Goal: Transaction & Acquisition: Subscribe to service/newsletter

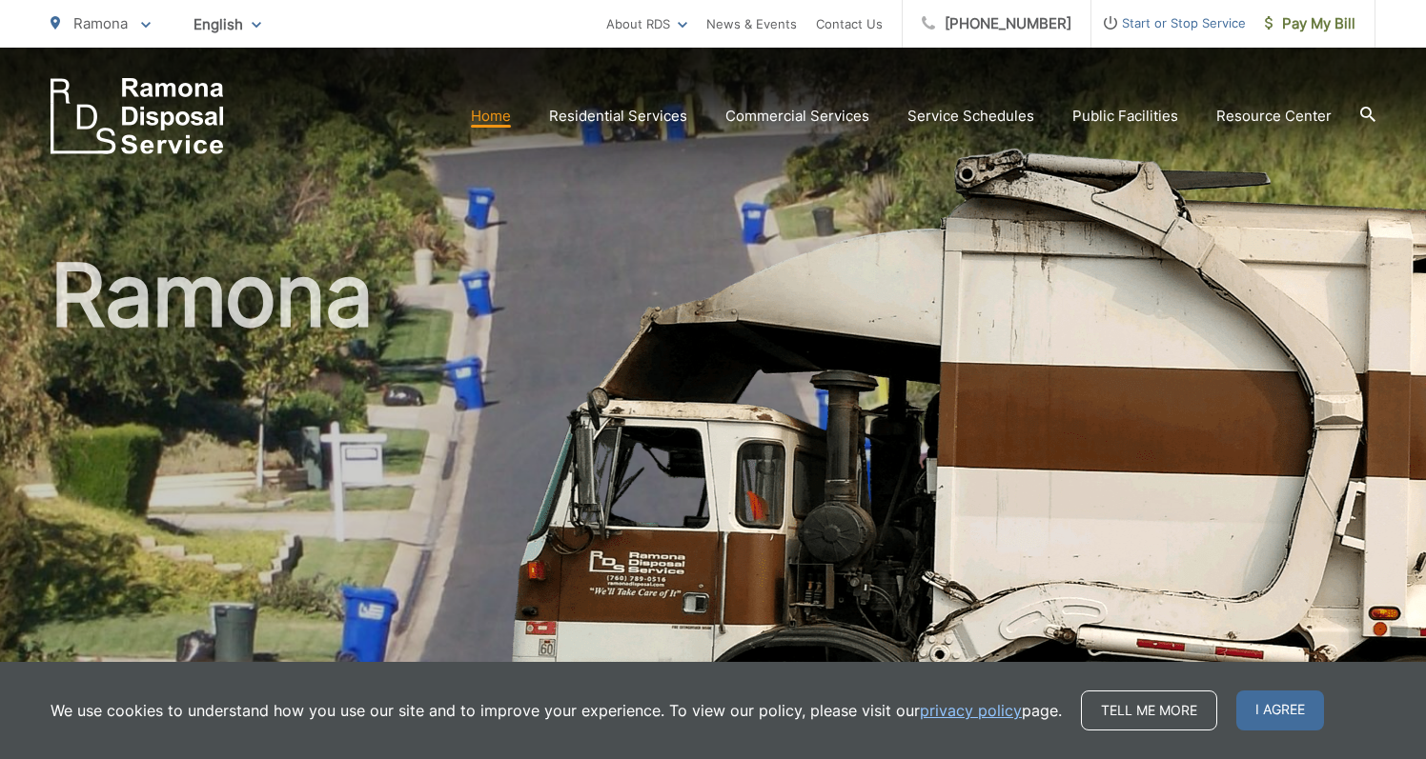
click at [495, 119] on link "Home" at bounding box center [491, 116] width 40 height 23
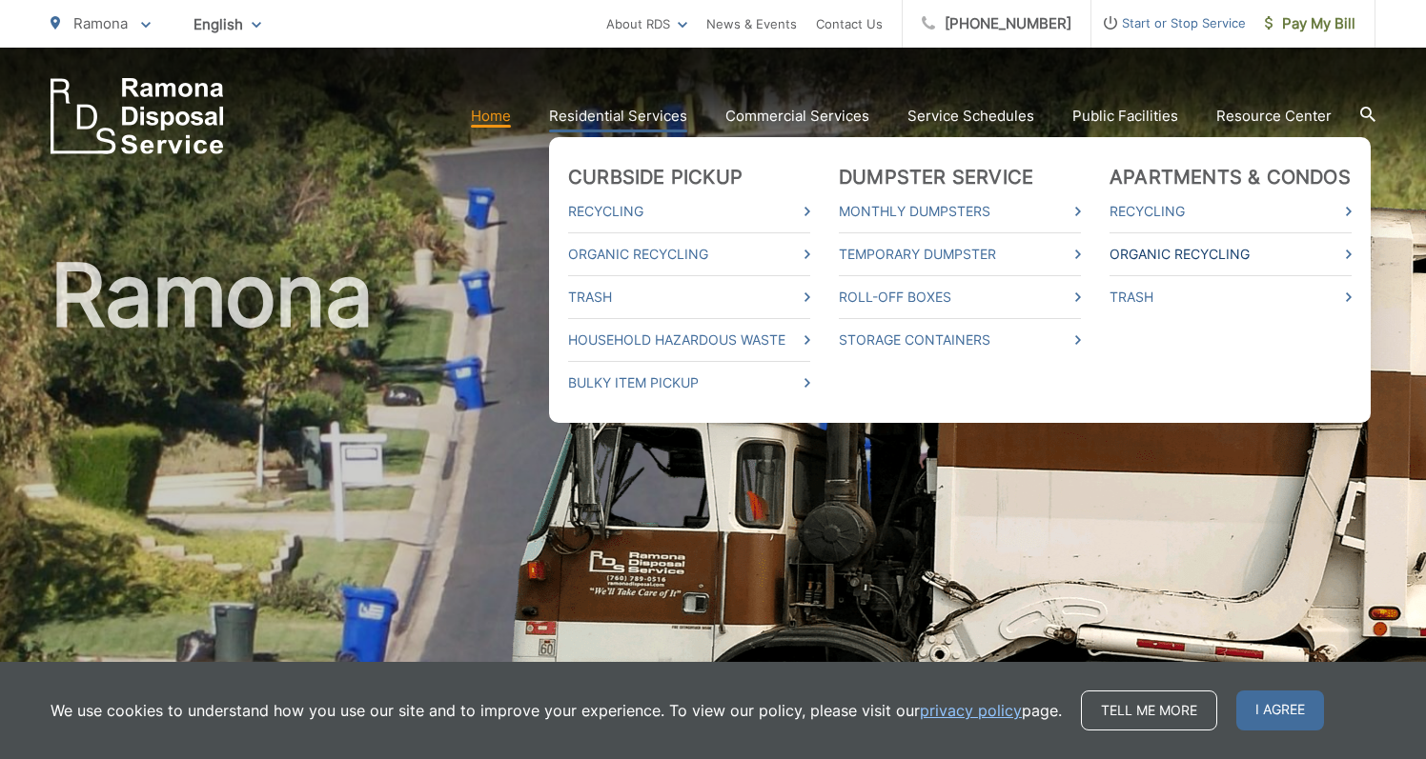
click at [1186, 259] on link "Organic Recycling" at bounding box center [1230, 254] width 242 height 23
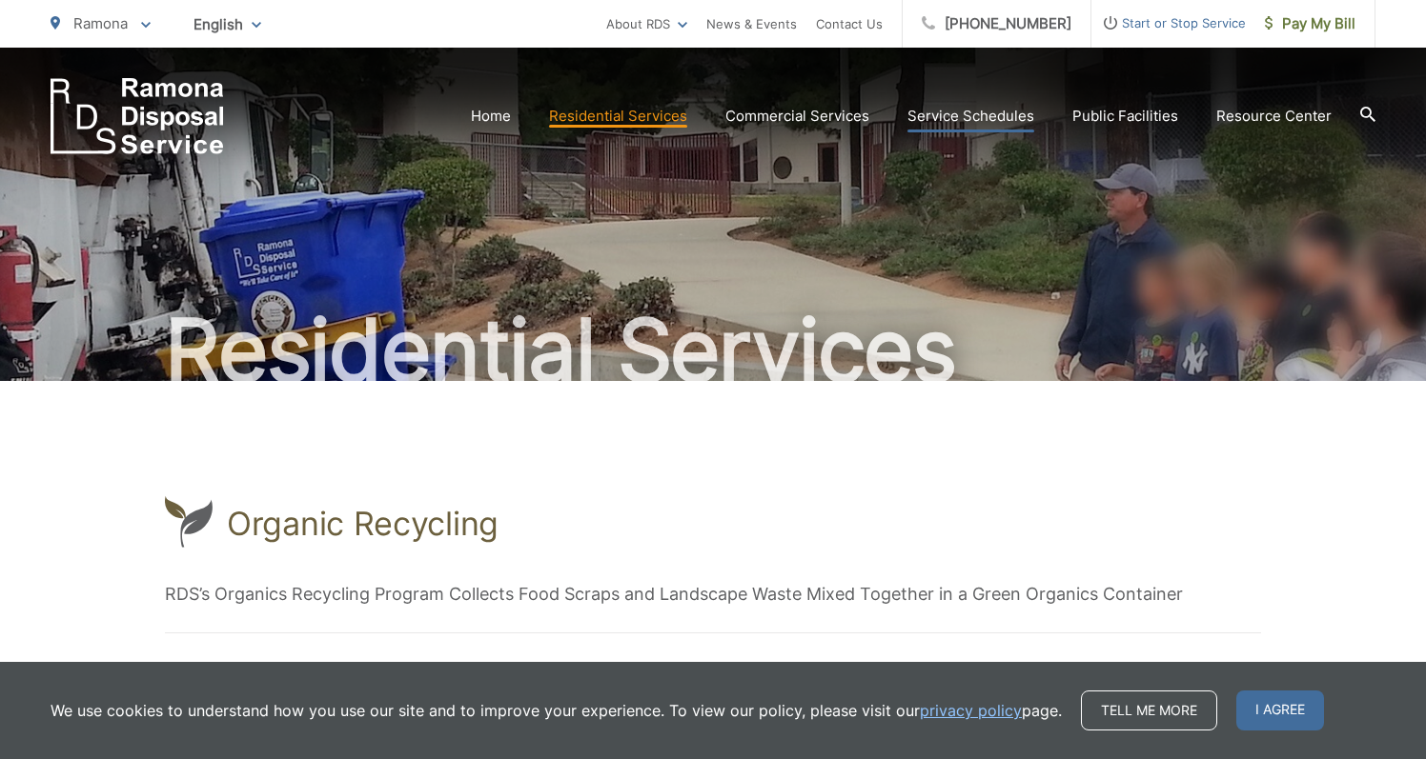
click at [1025, 123] on link "Service Schedules" at bounding box center [970, 116] width 127 height 23
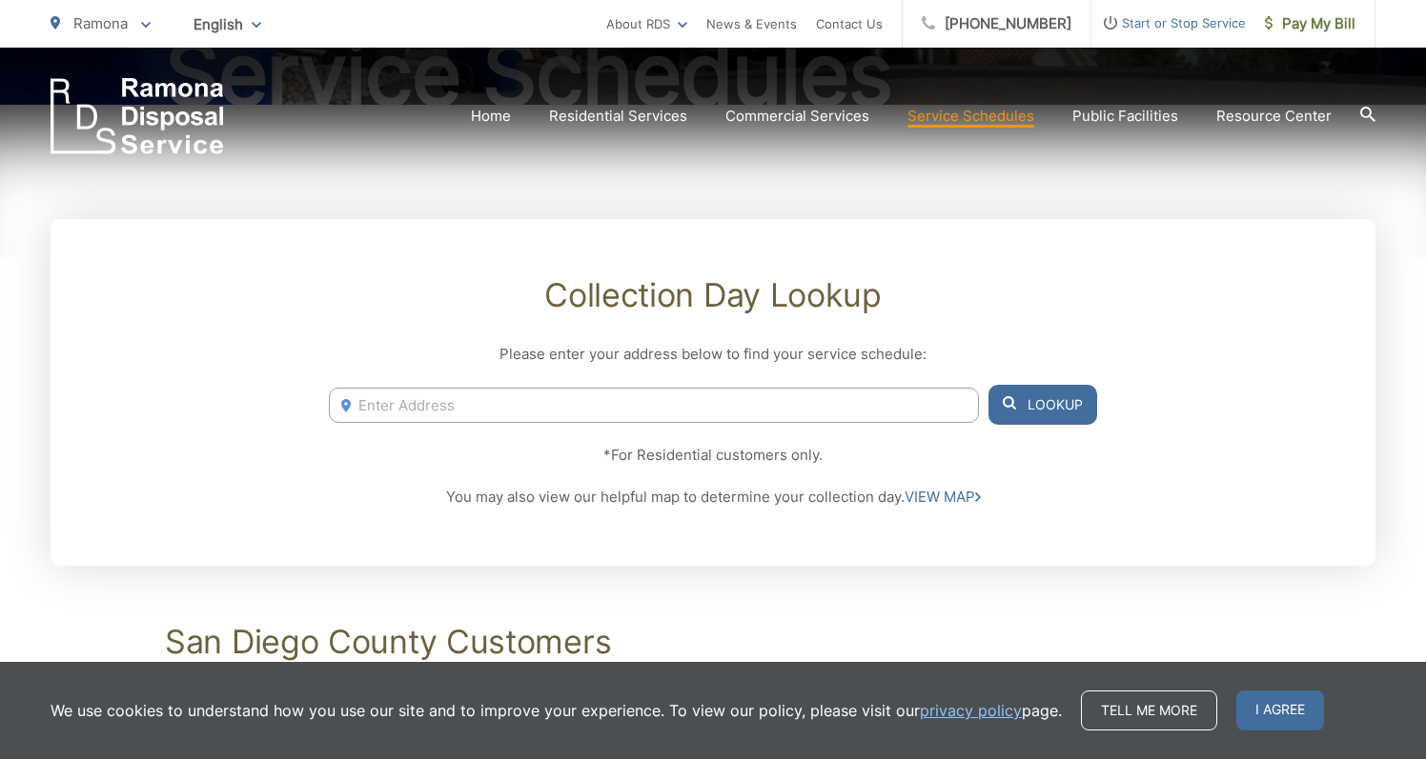
scroll to position [278, 0]
click at [411, 412] on input "Enter Address" at bounding box center [654, 403] width 650 height 35
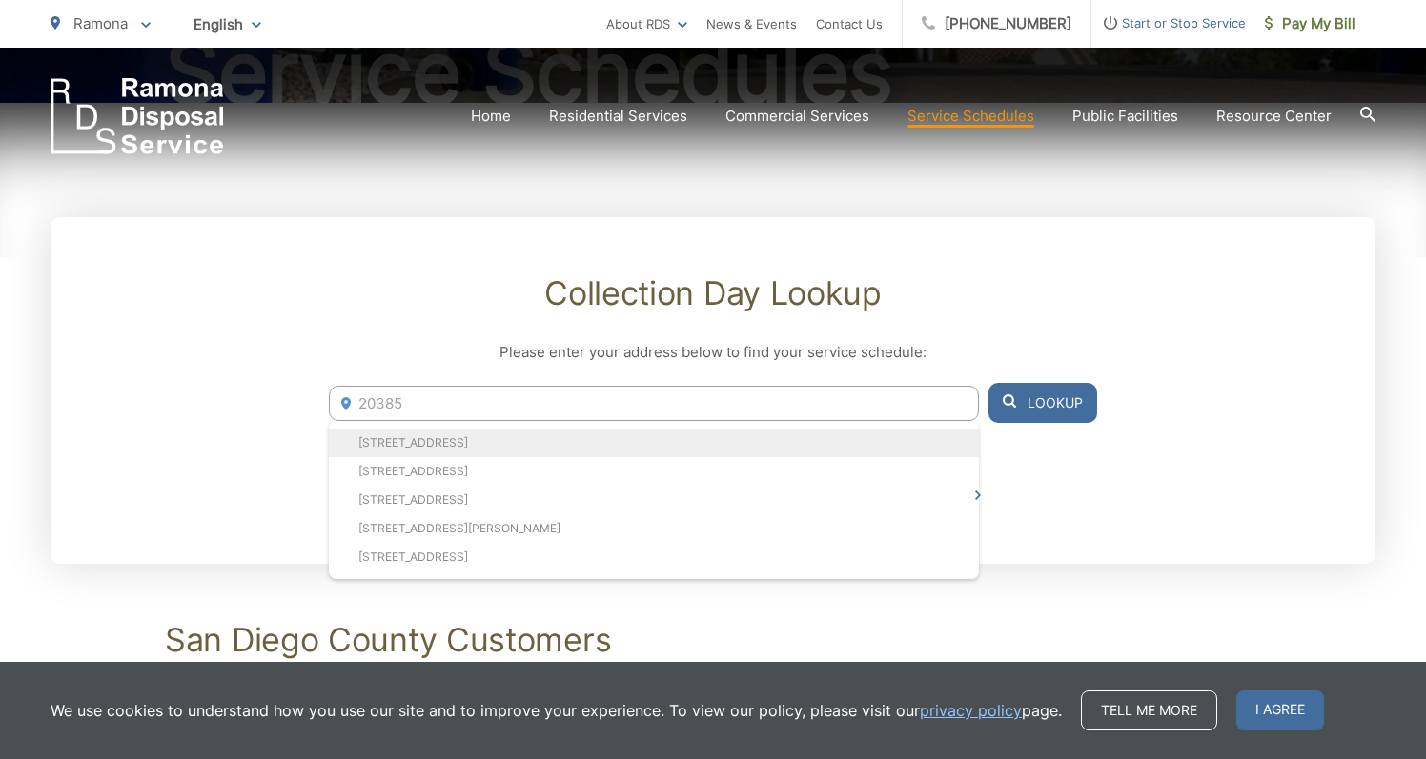
click at [424, 439] on li "20385 Rancho Villa Road, Ramona, CA, 92065" at bounding box center [654, 443] width 650 height 29
type input "20385 Rancho Villa Road, Ramona, CA, 92065"
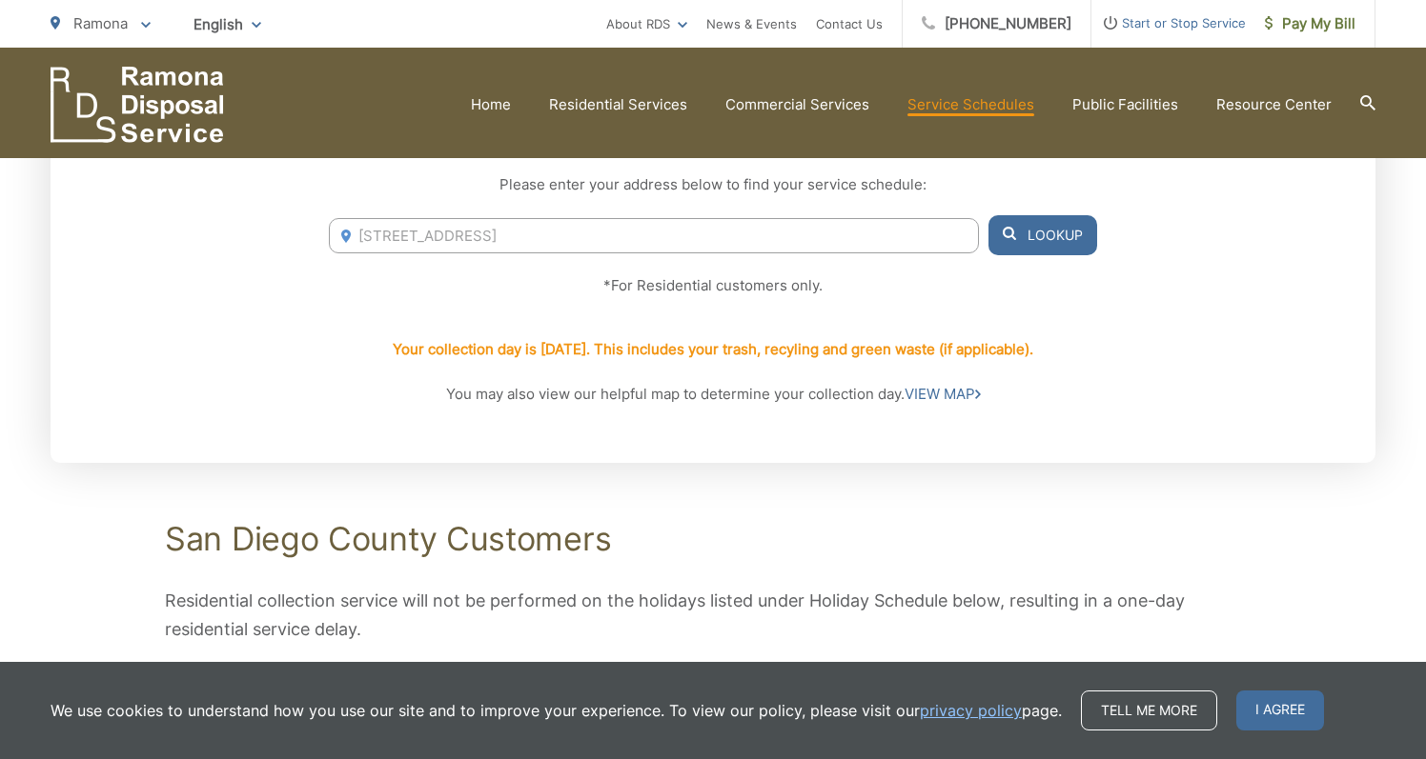
scroll to position [463, 0]
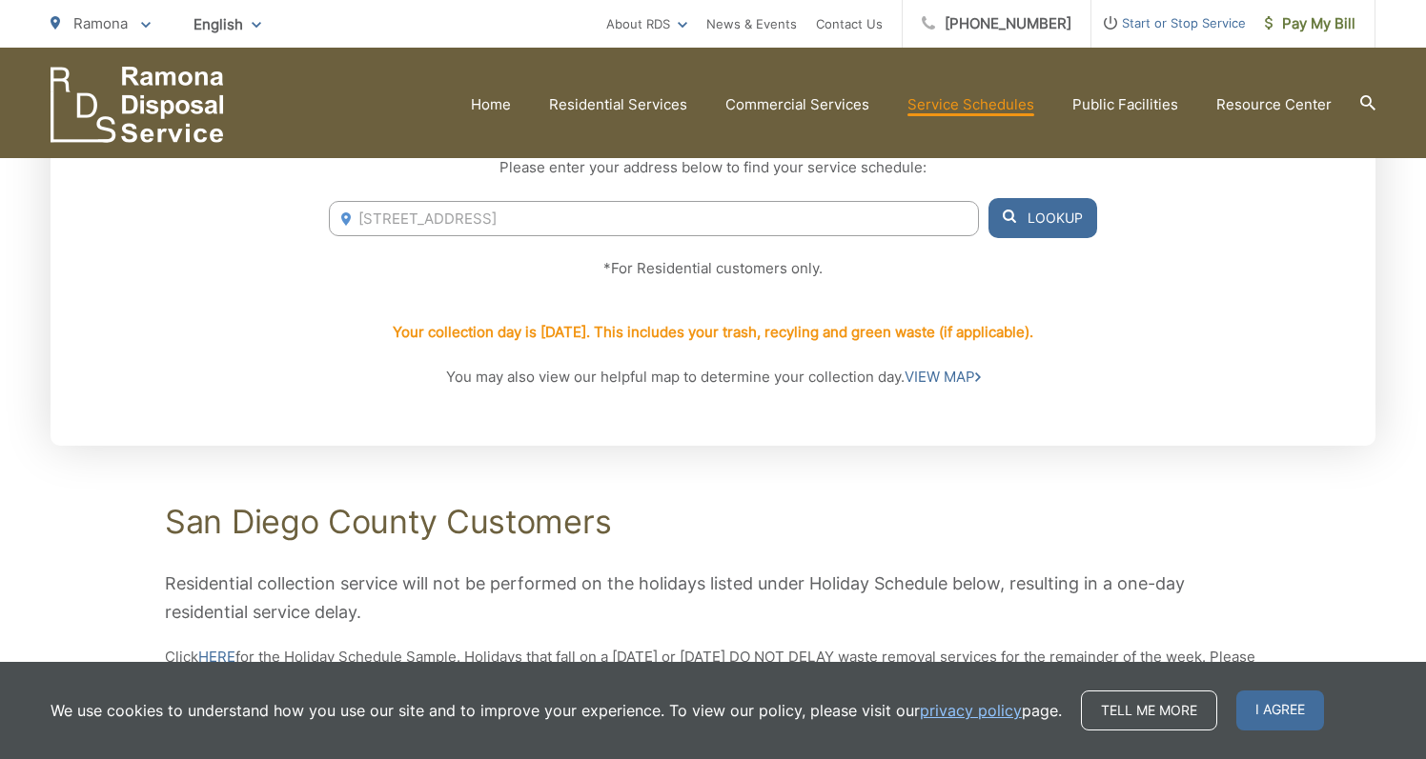
click at [735, 400] on div "Collection Day Lookup Please enter your address below to find your service sche…" at bounding box center [713, 239] width 1325 height 414
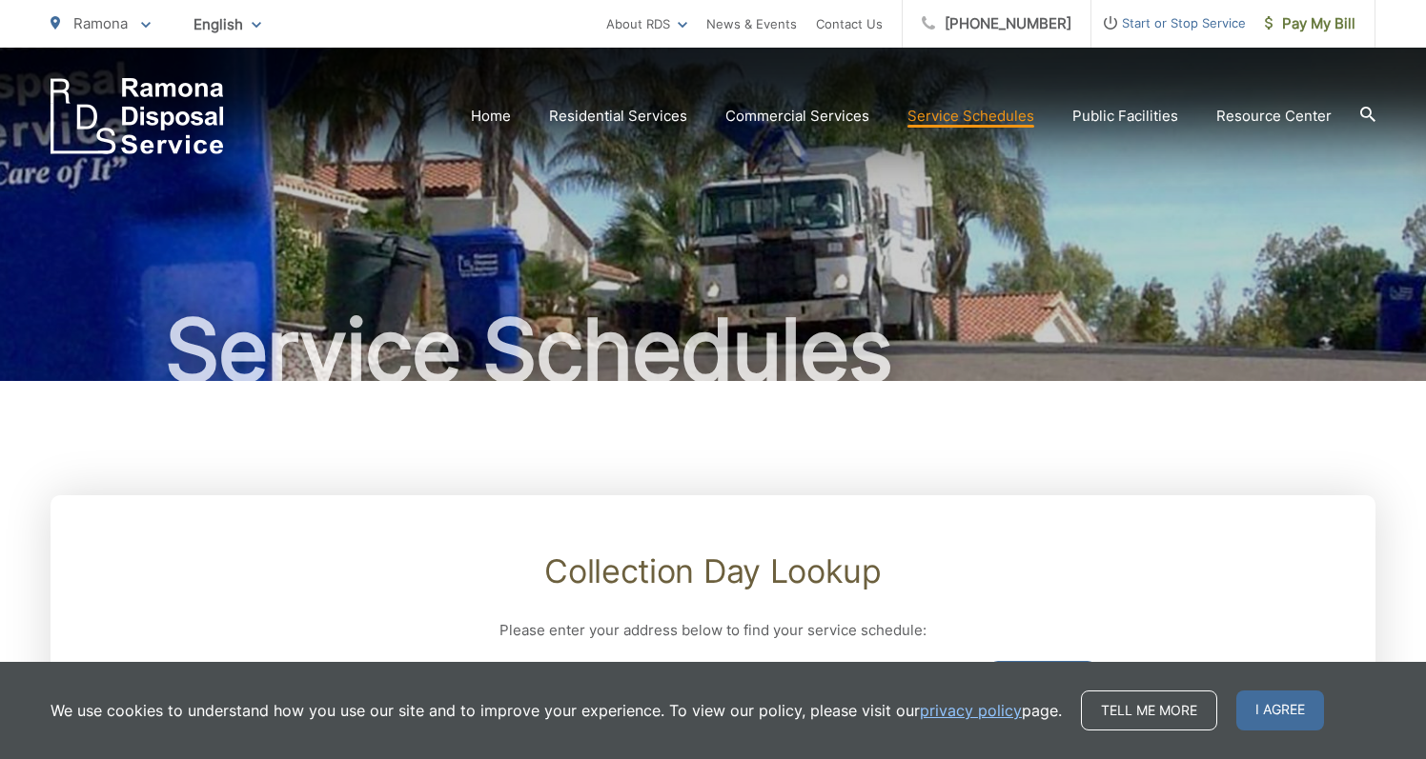
scroll to position [0, 0]
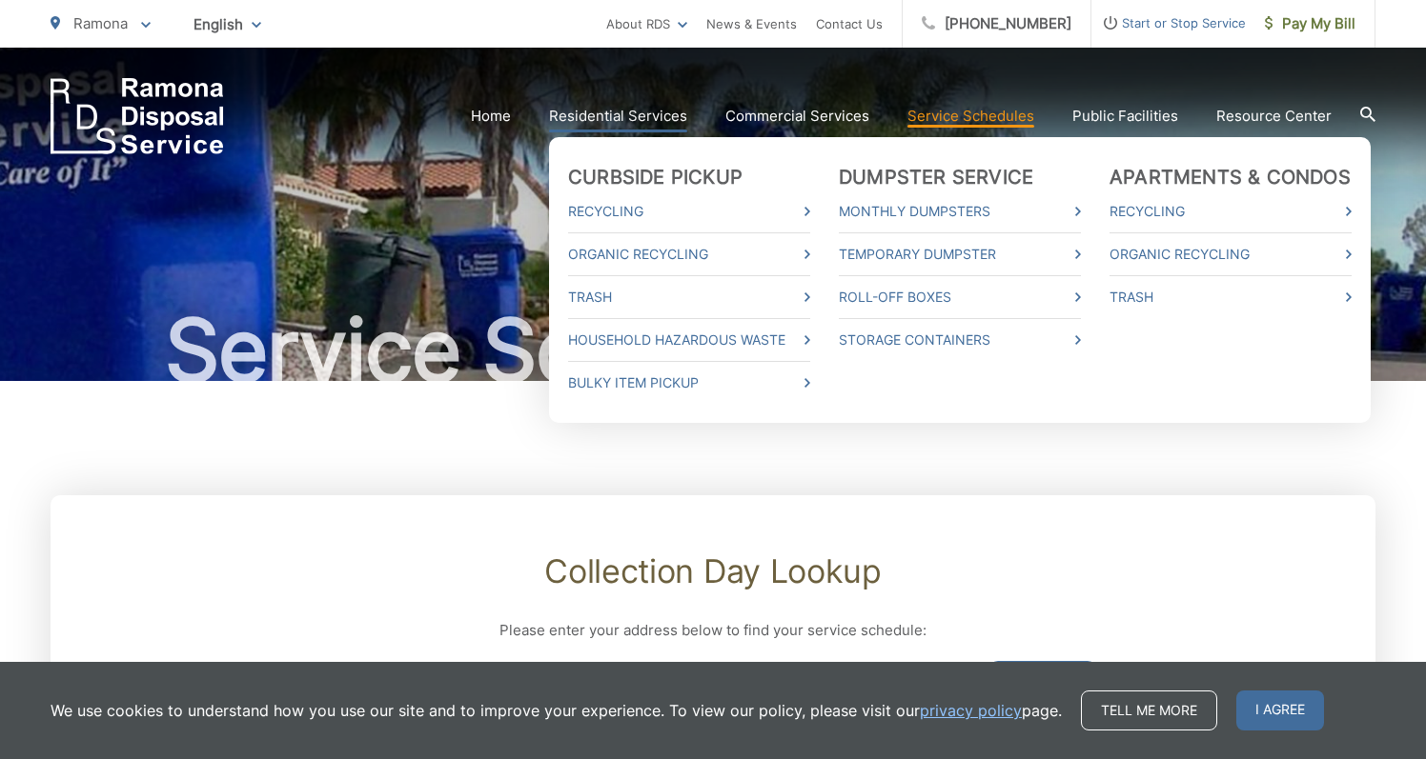
click at [784, 416] on ul "Curbside Pickup Recycling Organic Recycling Trash Household Hazardous Waste Bul…" at bounding box center [959, 280] width 821 height 286
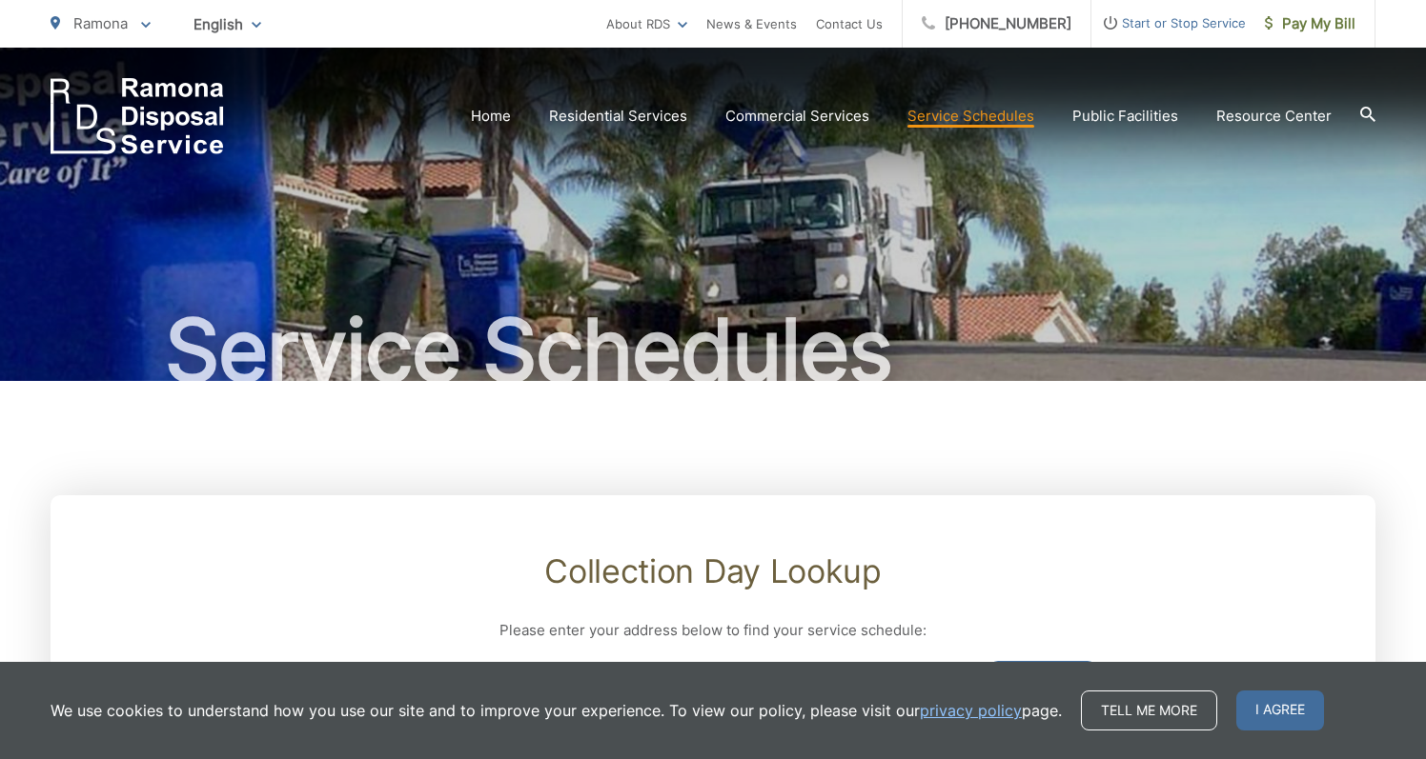
click at [931, 599] on div "Collection Day Lookup Please enter your address below to find your service sche…" at bounding box center [713, 703] width 1325 height 414
click at [921, 121] on link "Service Schedules" at bounding box center [970, 116] width 127 height 23
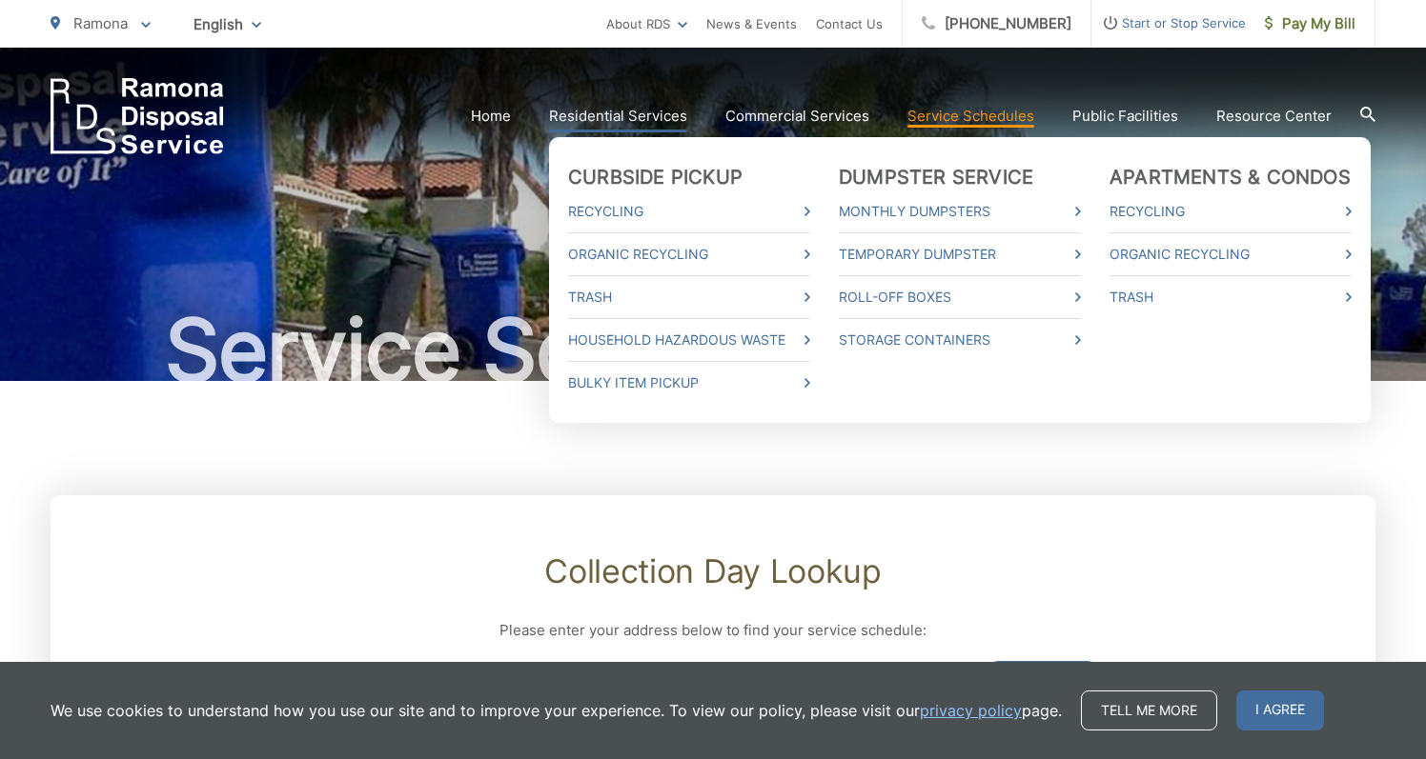
click at [656, 112] on link "Residential Services" at bounding box center [618, 116] width 138 height 23
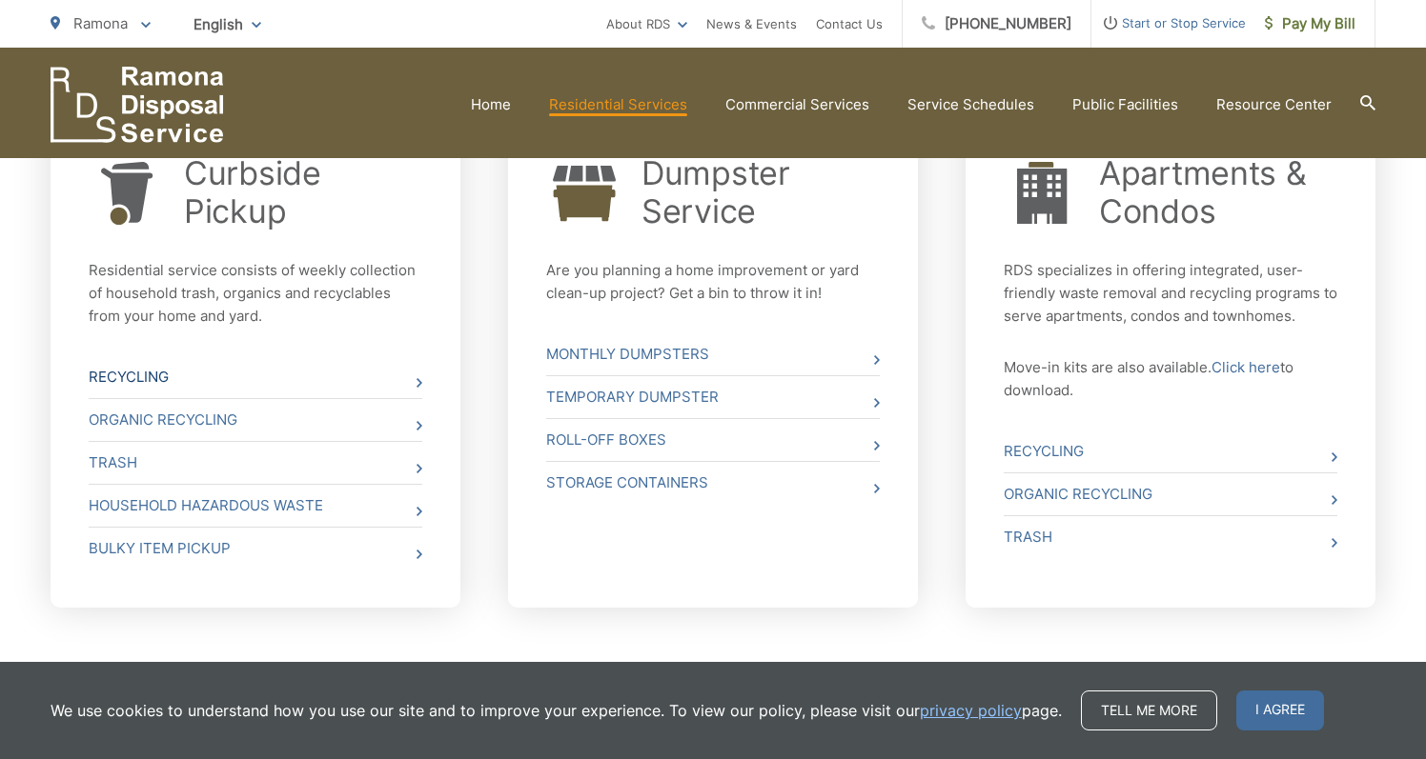
scroll to position [751, 0]
click at [296, 499] on link "Household Hazardous Waste" at bounding box center [256, 506] width 334 height 42
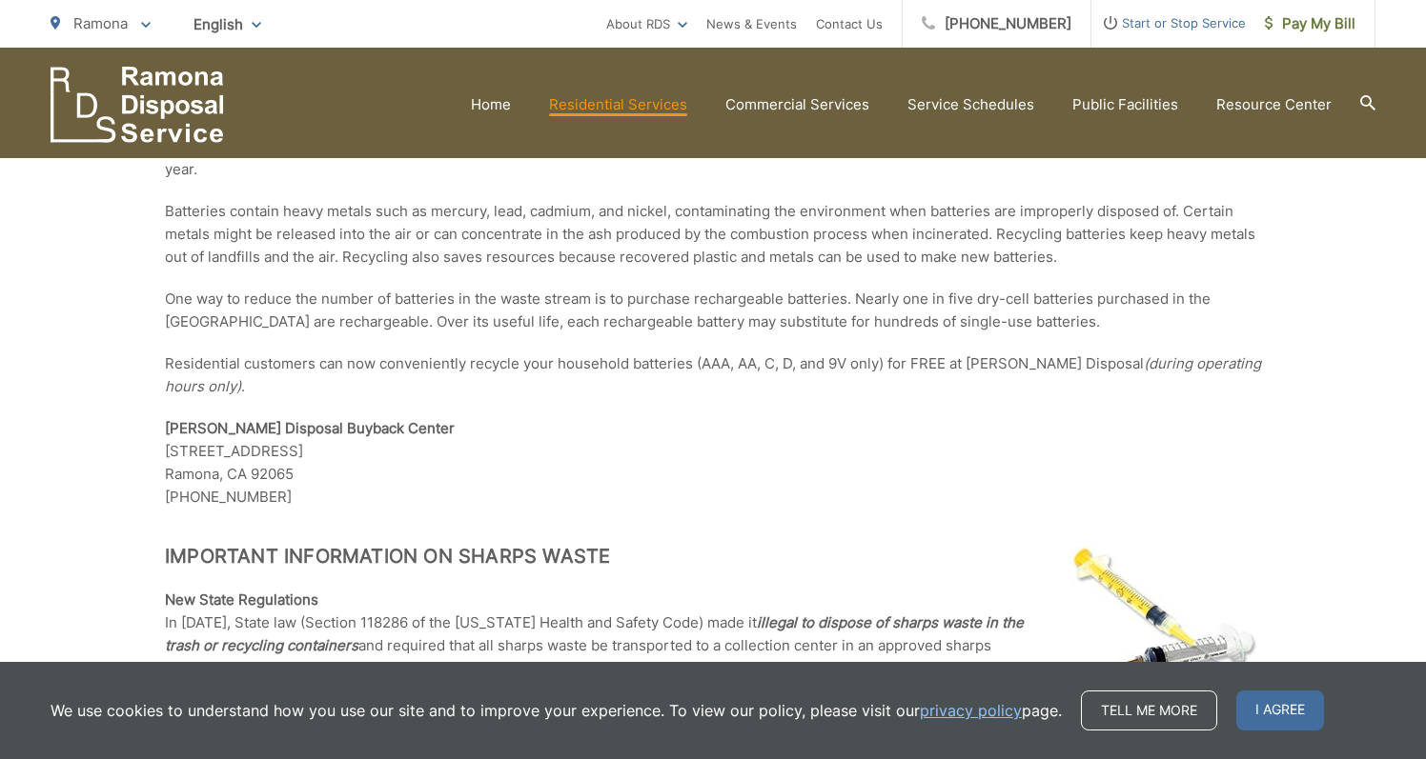
scroll to position [1589, 0]
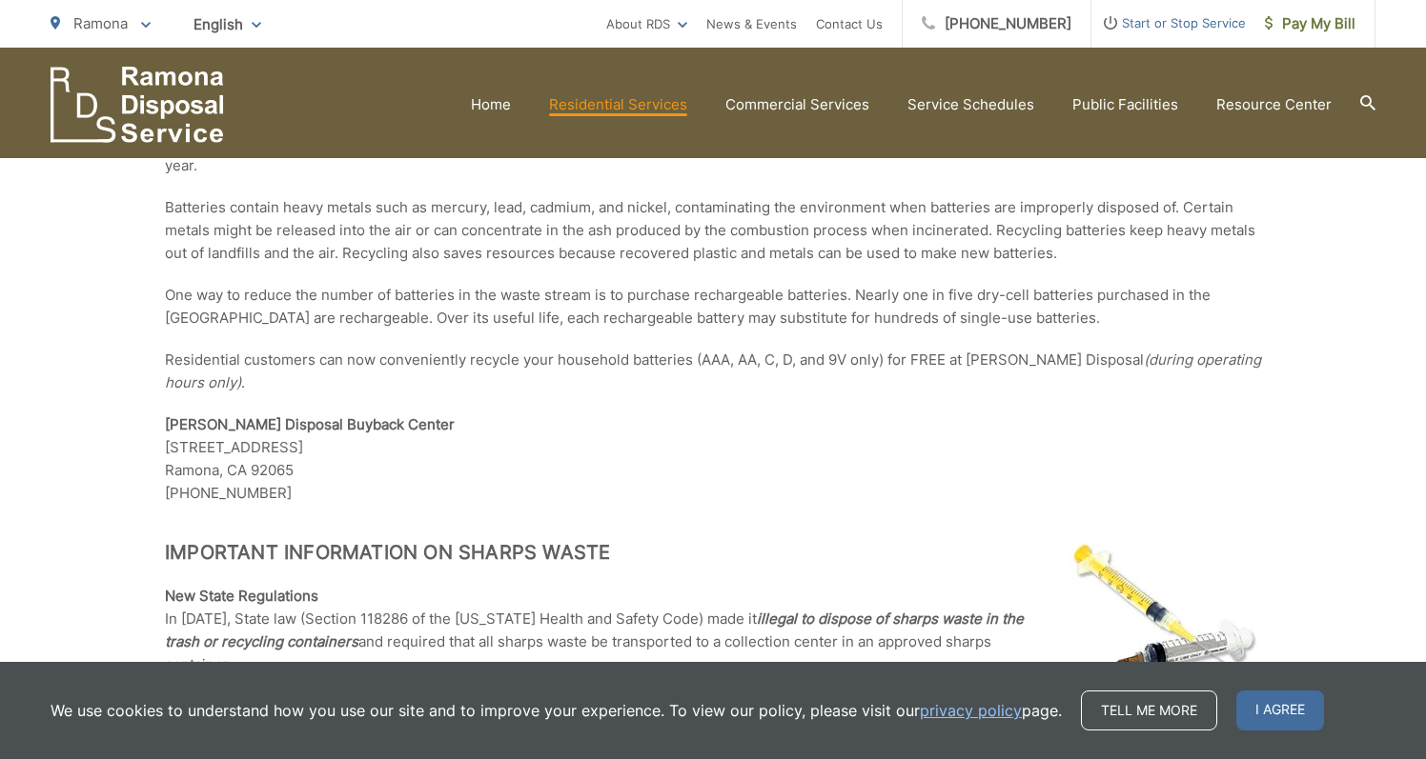
drag, startPoint x: 1284, startPoint y: 525, endPoint x: 1265, endPoint y: 528, distance: 18.3
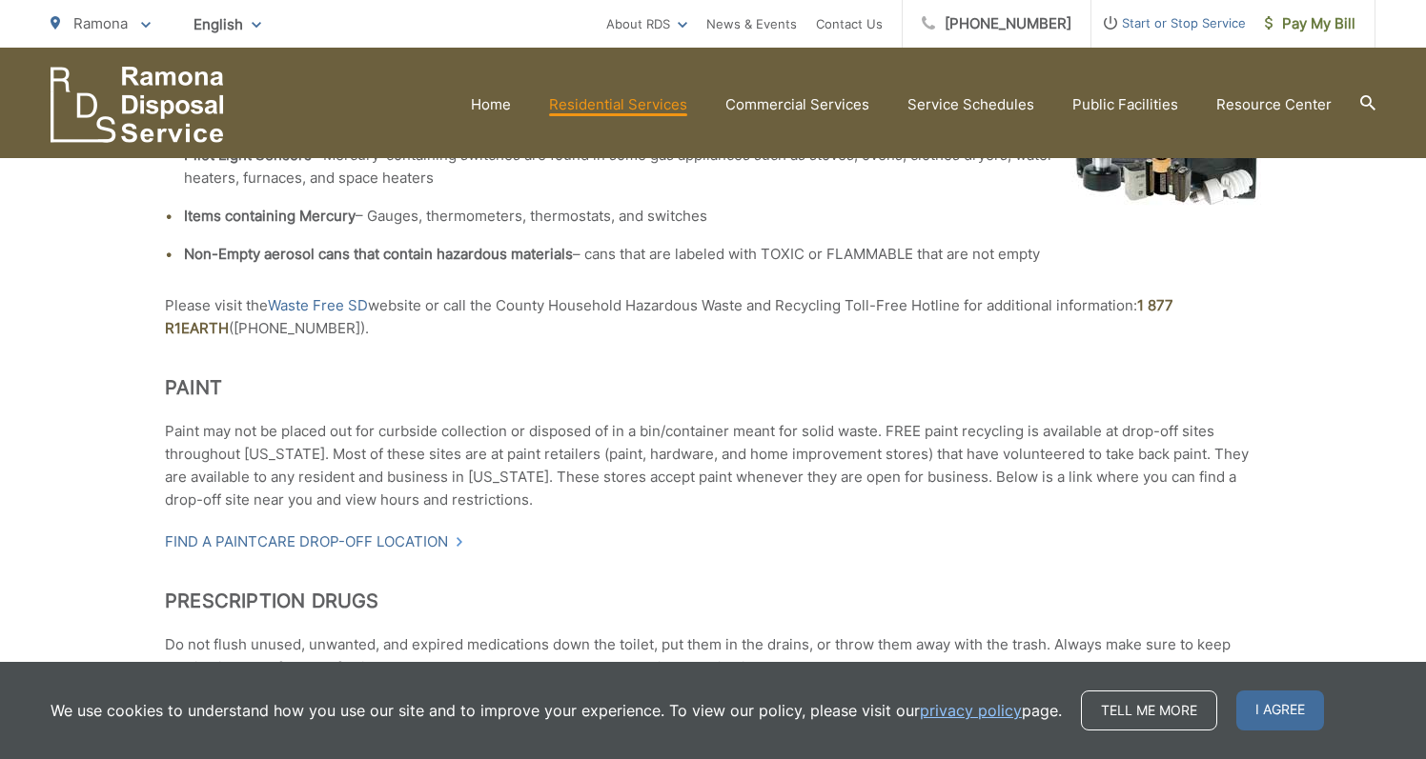
scroll to position [3155, 0]
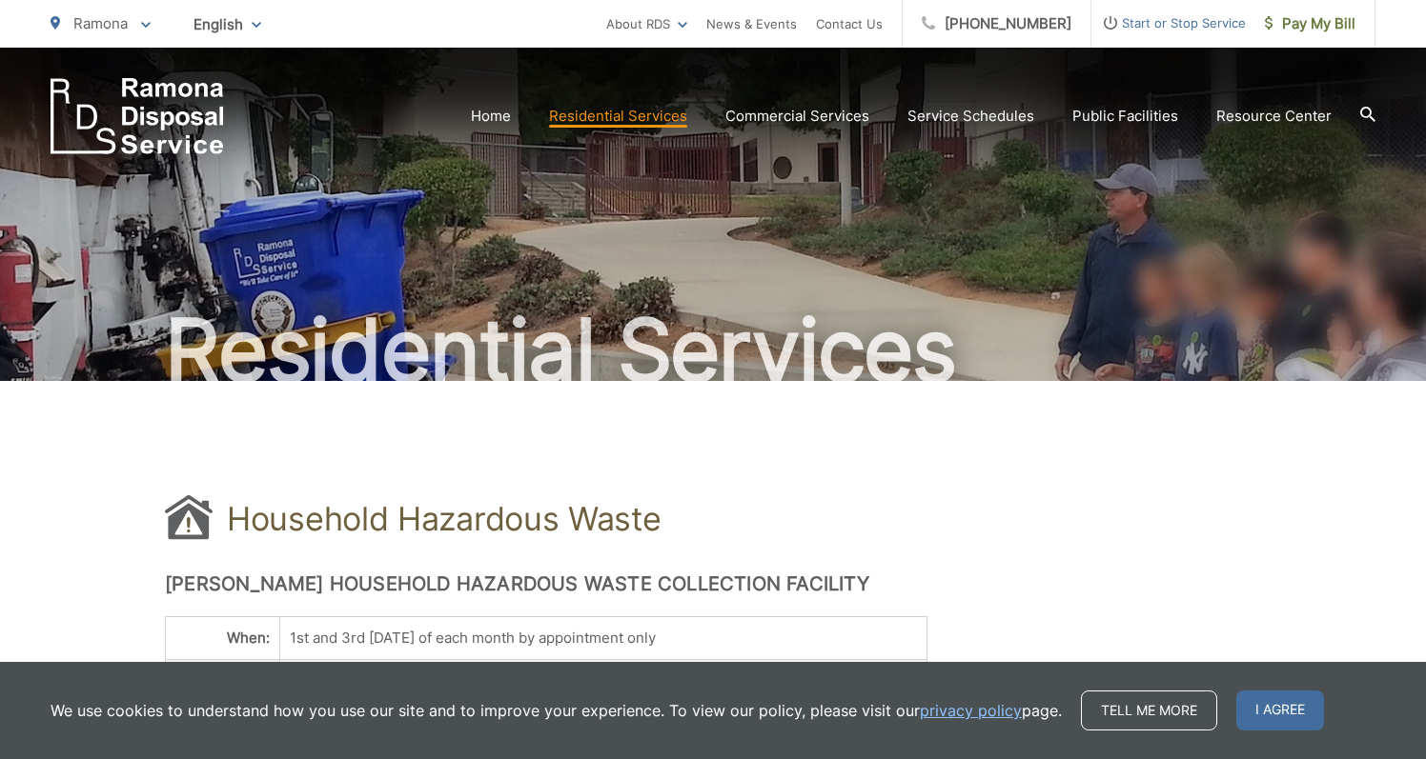
scroll to position [0, 0]
click at [511, 115] on link "Home" at bounding box center [491, 116] width 40 height 23
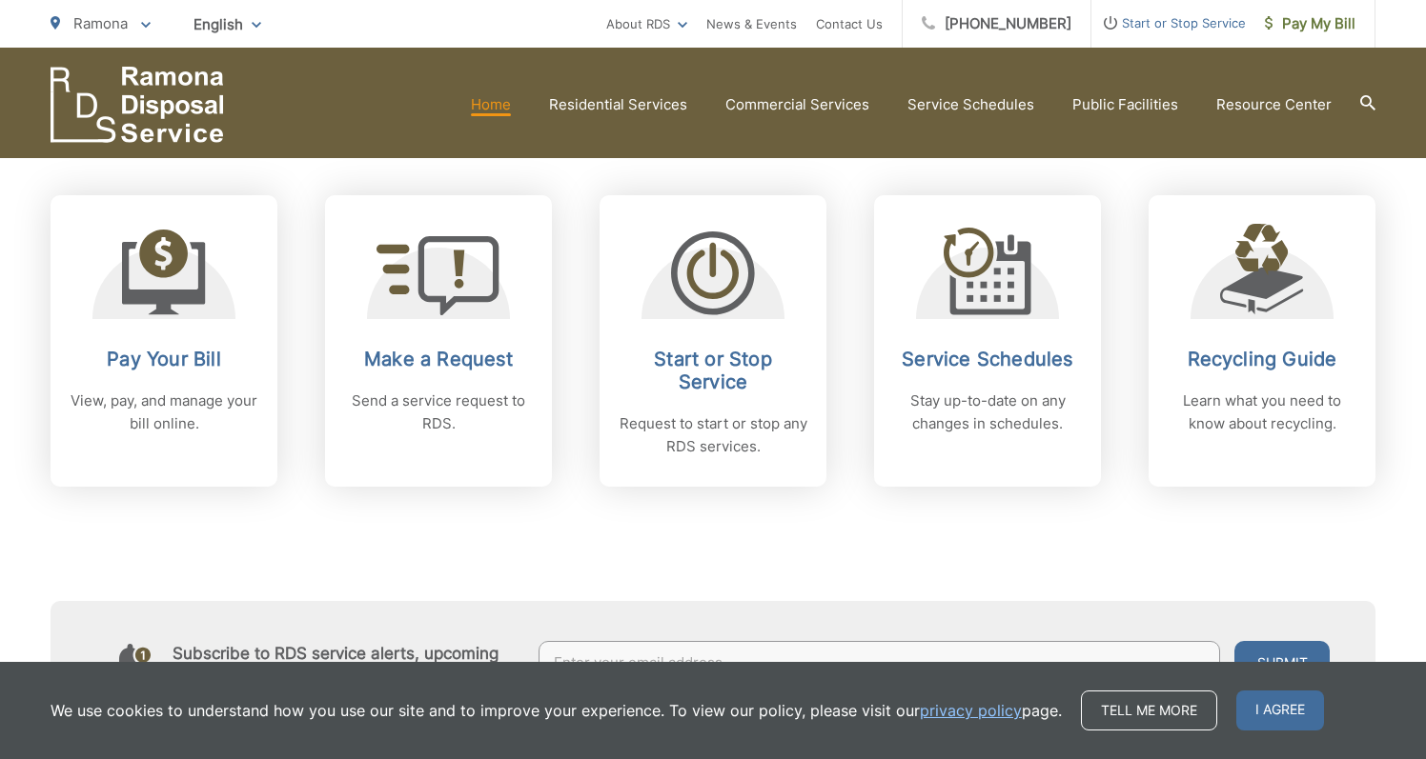
scroll to position [756, 0]
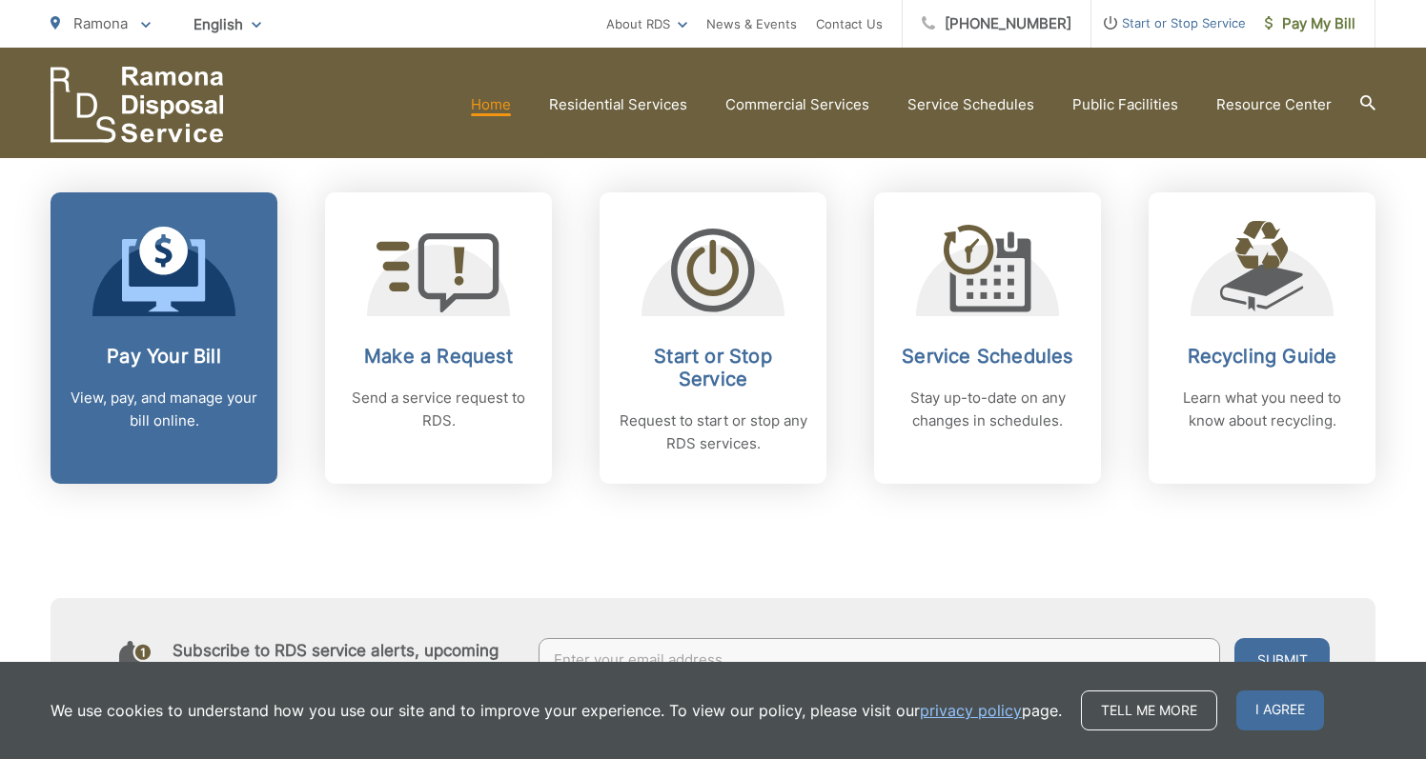
click at [169, 363] on h2 "Pay Your Bill" at bounding box center [164, 356] width 189 height 23
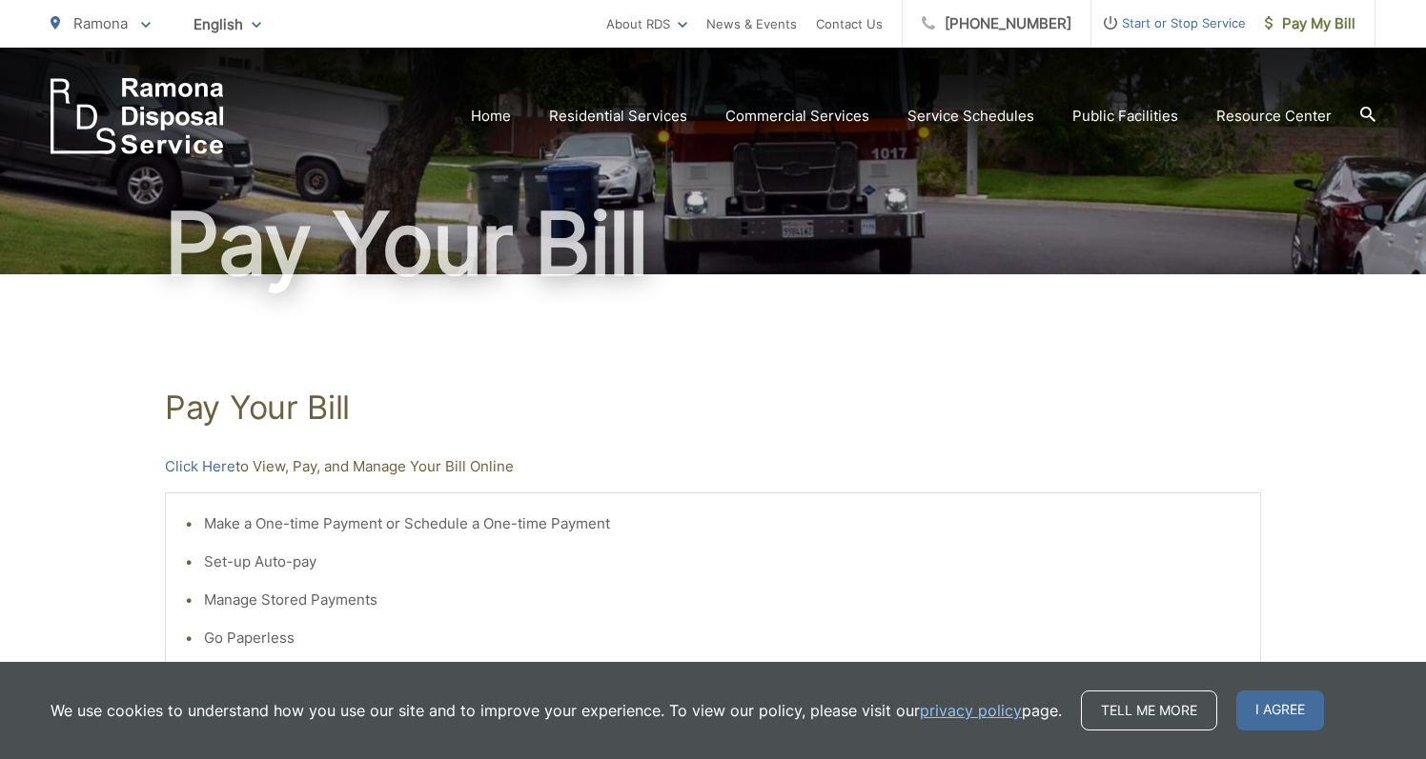
scroll to position [107, 0]
click at [274, 561] on li "Set-up Auto-pay" at bounding box center [722, 562] width 1037 height 23
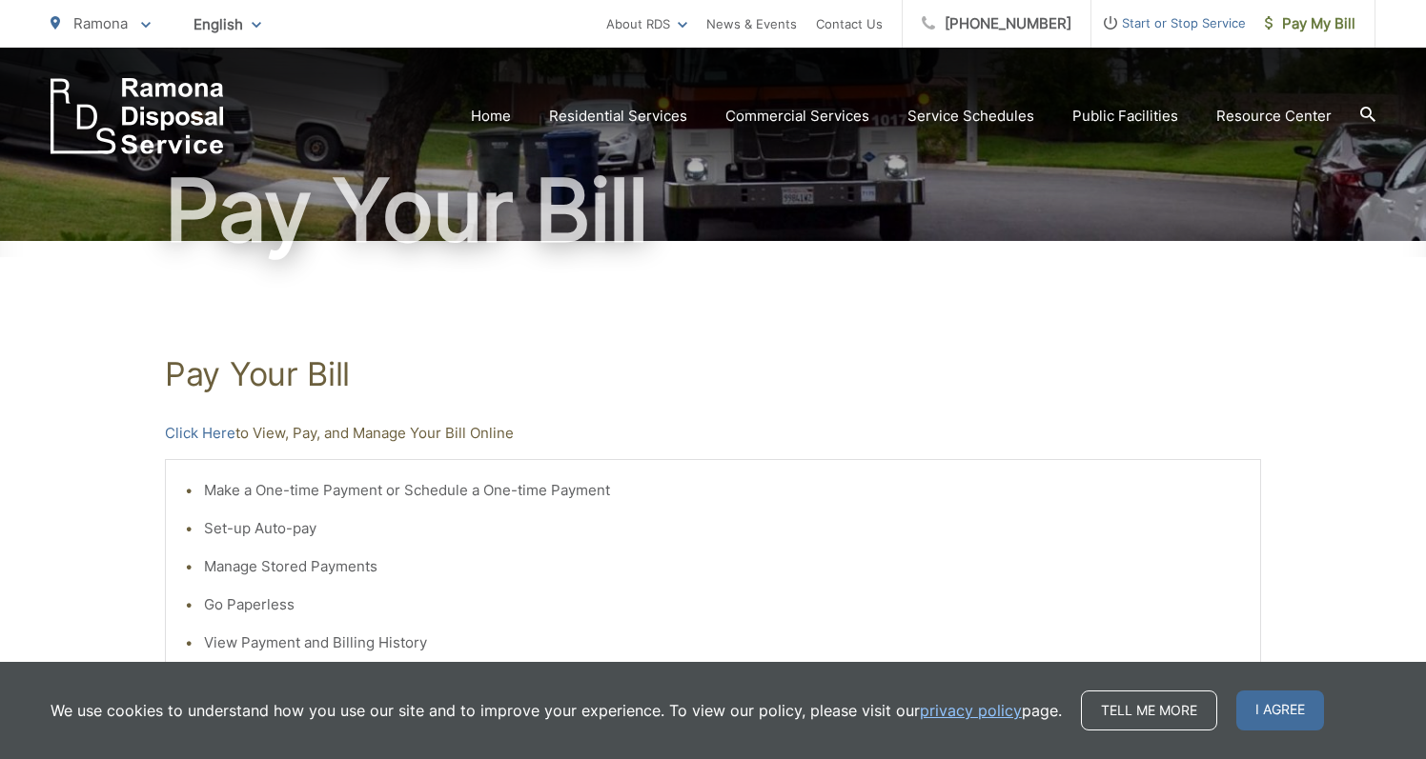
scroll to position [157, 0]
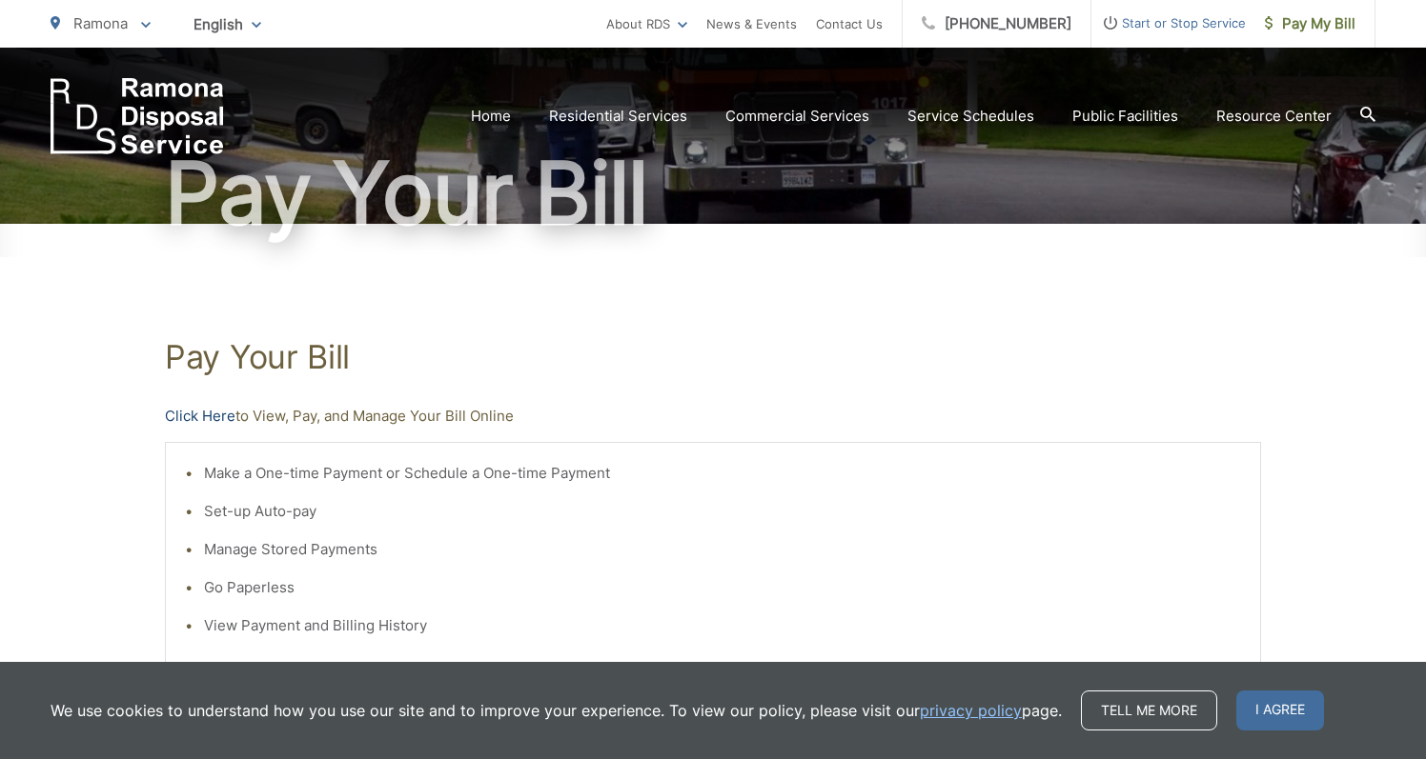
click at [214, 415] on link "Click Here" at bounding box center [200, 416] width 71 height 23
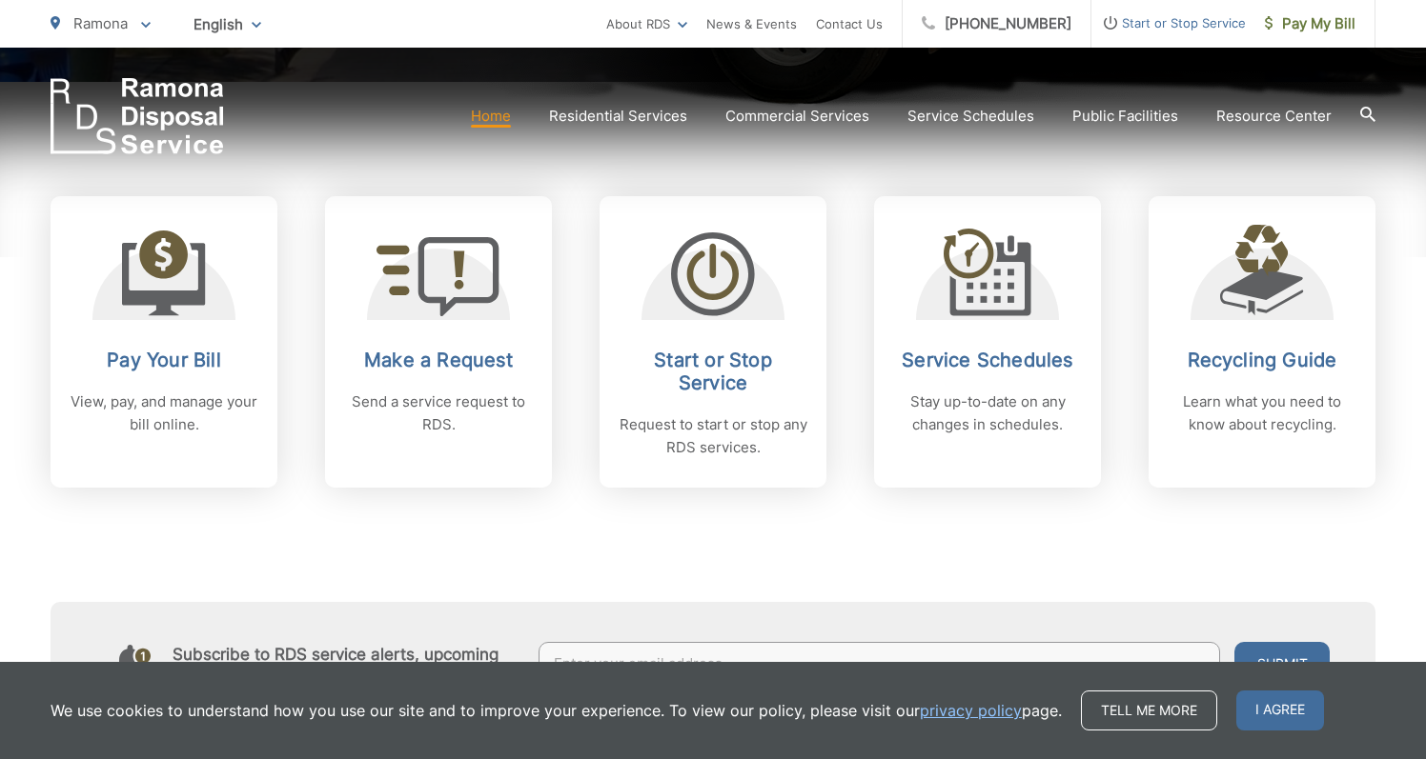
scroll to position [766, 0]
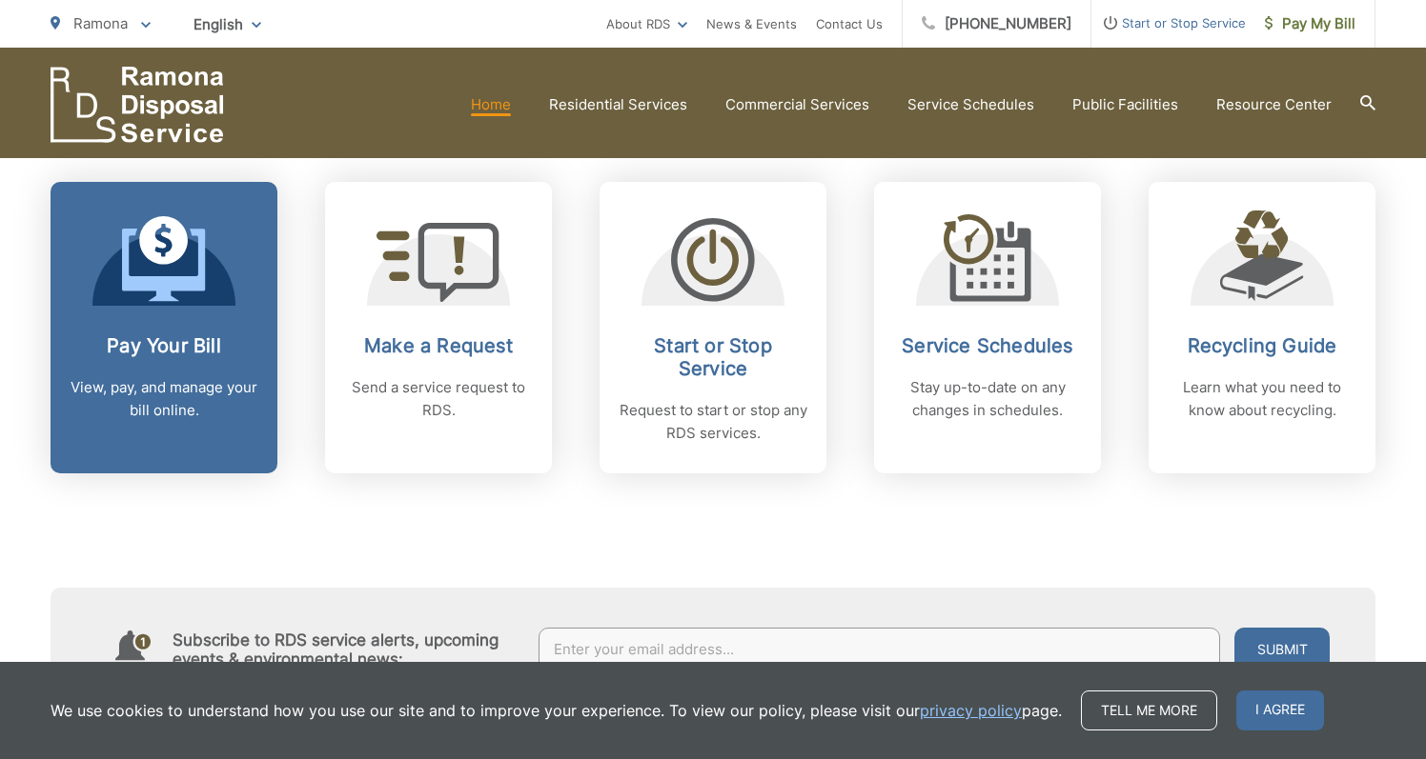
click at [111, 320] on link "Pay Your Bill View, pay, and manage your bill online." at bounding box center [164, 328] width 227 height 292
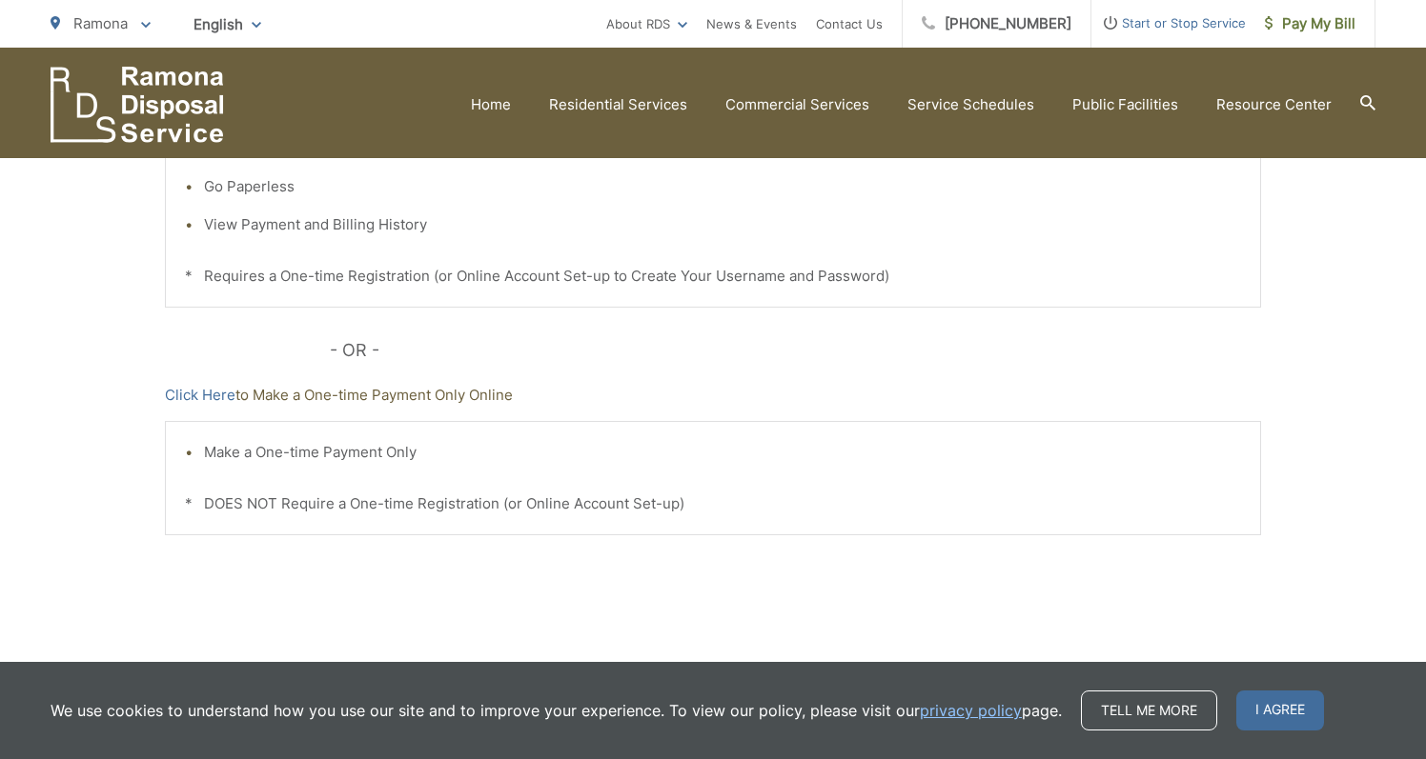
scroll to position [-25, 0]
